Goal: Find specific page/section: Find specific page/section

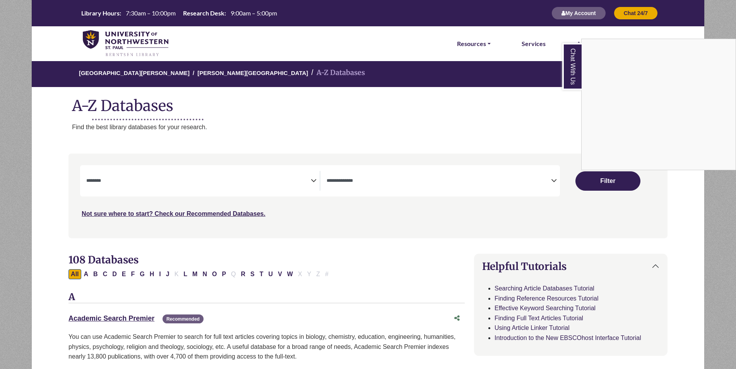
select select "Database Subject Filter"
select select "Database Types Filter"
click at [114, 273] on div "Chat With Us" at bounding box center [368, 184] width 736 height 369
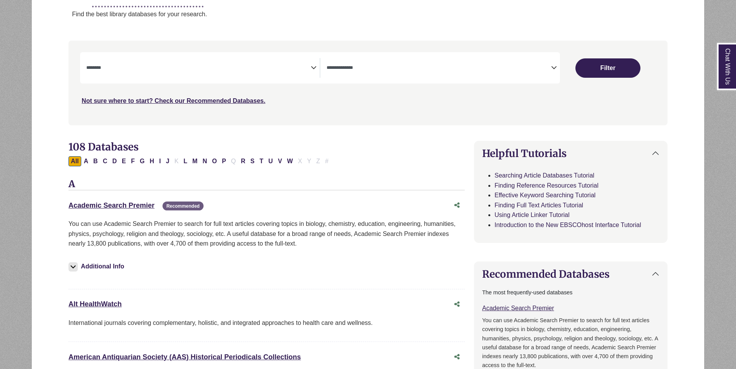
scroll to position [116, 0]
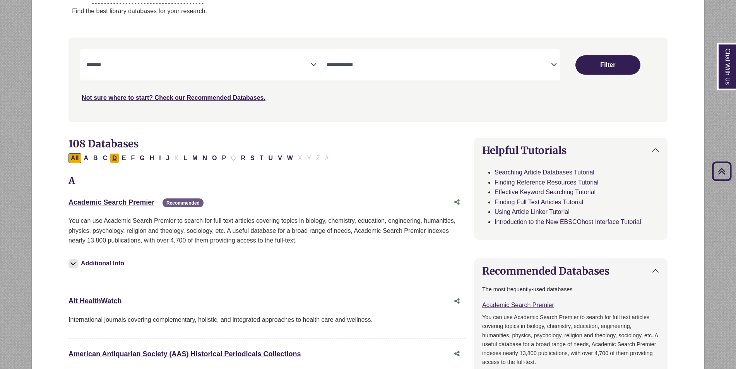
click at [111, 159] on button "D" at bounding box center [114, 158] width 9 height 10
select select "Database Subject Filter"
select select "Database Types Filter"
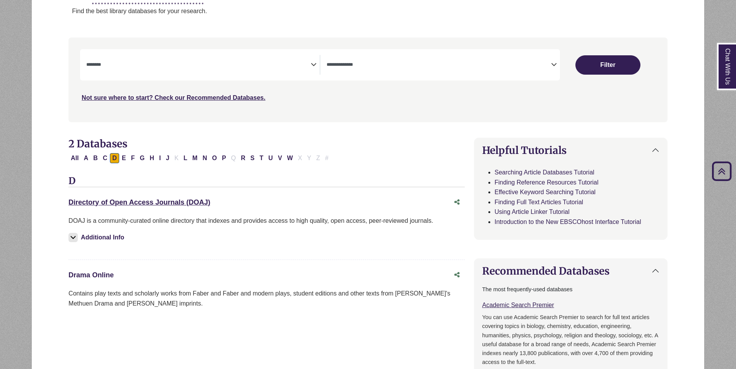
click at [106, 275] on link "Drama Online This link opens in a new window" at bounding box center [90, 275] width 45 height 8
